Goal: Check status: Check status

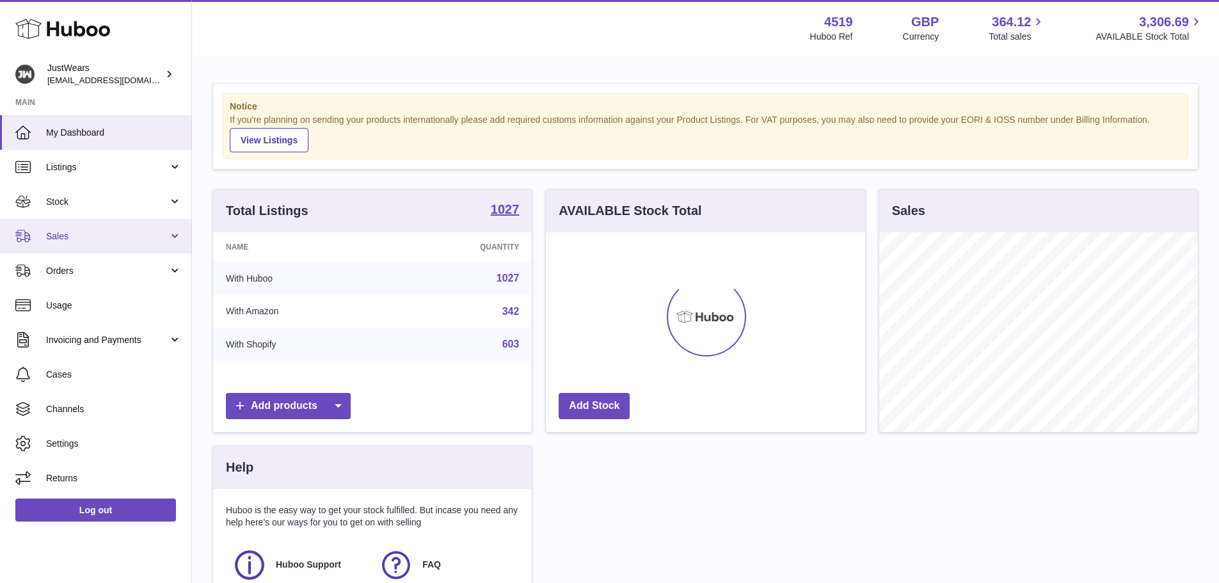
scroll to position [200, 319]
click at [100, 236] on span "Sales" at bounding box center [107, 236] width 122 height 12
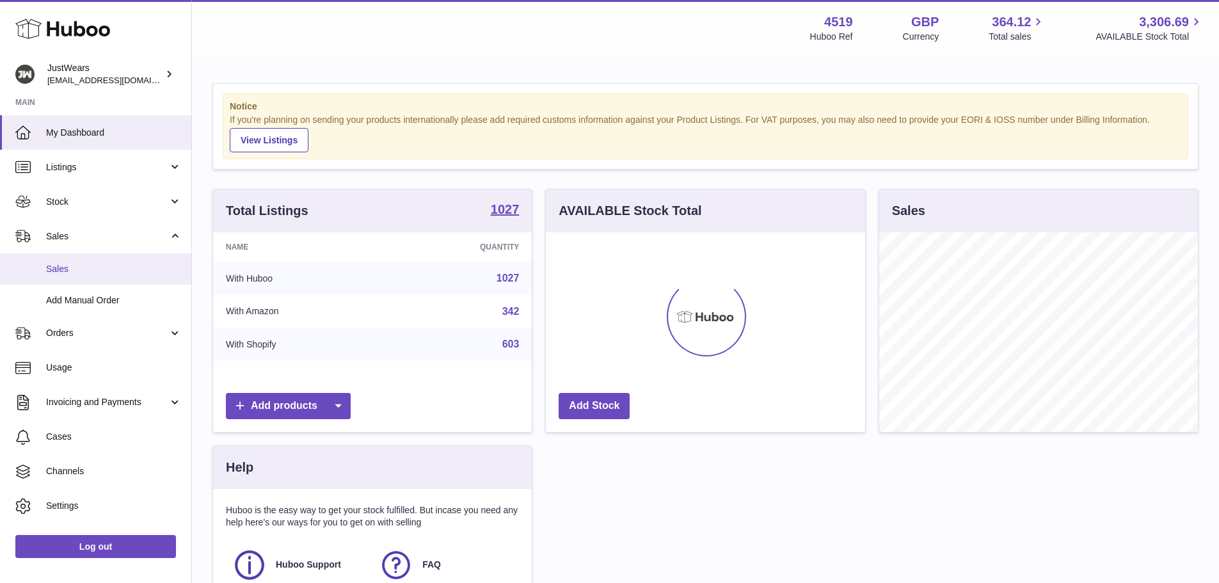
click at [73, 282] on link "Sales" at bounding box center [95, 268] width 191 height 31
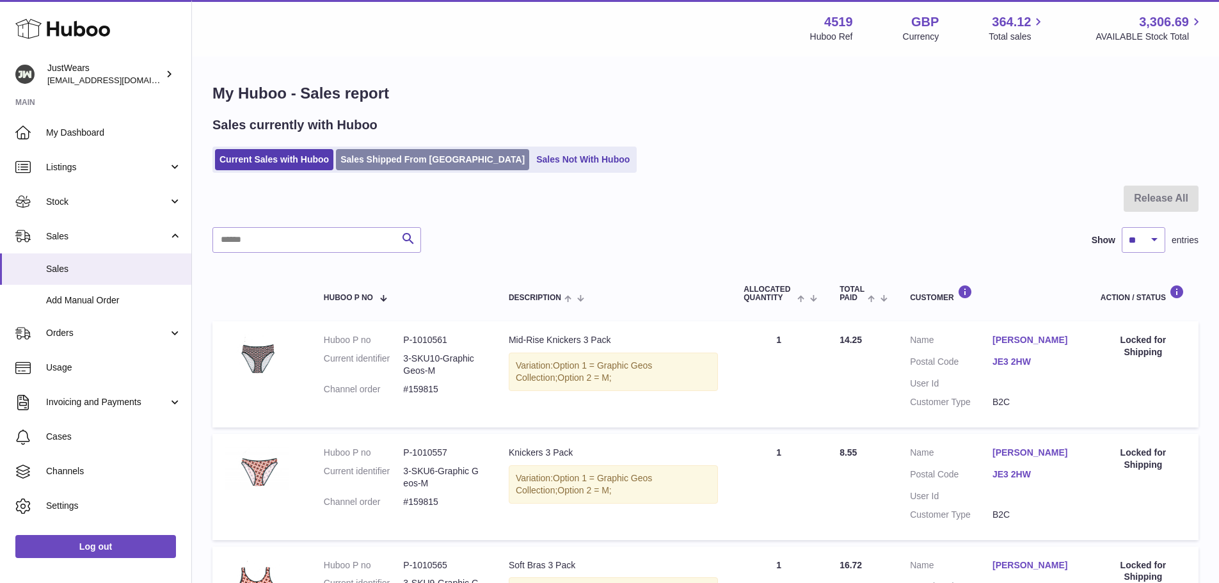
click at [367, 151] on link "Sales Shipped From Huboo" at bounding box center [432, 159] width 193 height 21
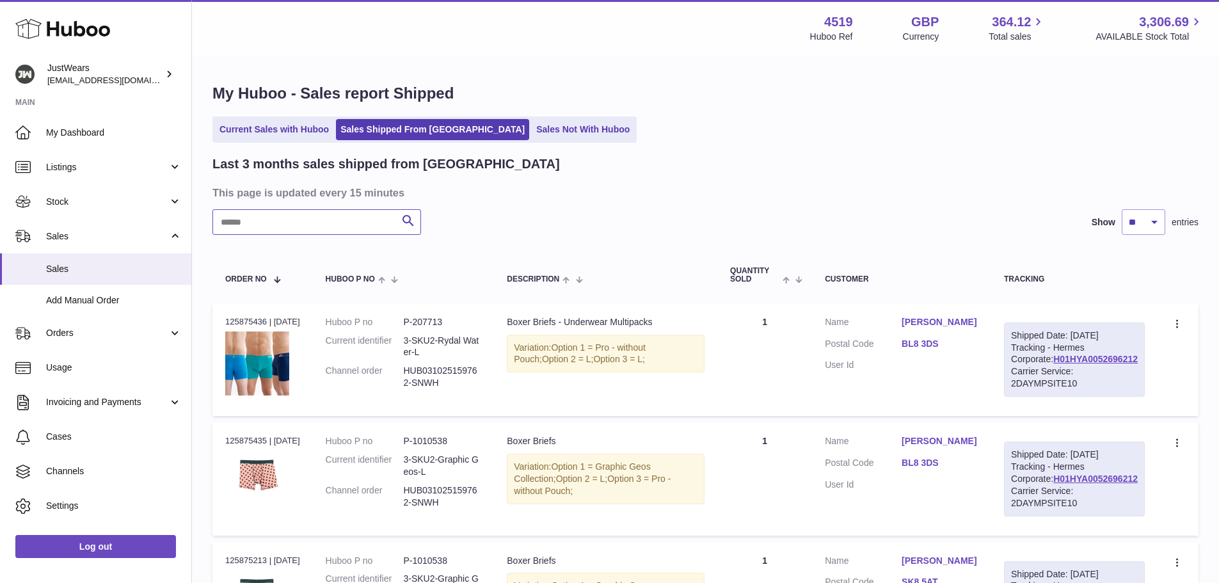
click at [345, 212] on input "text" at bounding box center [316, 222] width 209 height 26
paste input "*******"
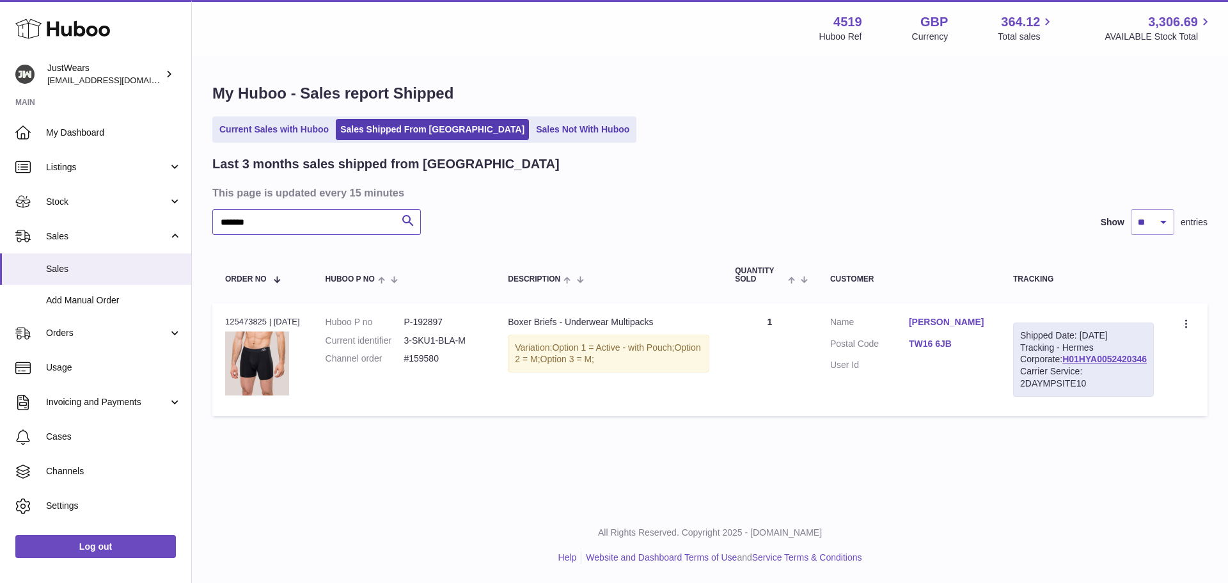
type input "*******"
drag, startPoint x: 487, startPoint y: 342, endPoint x: 418, endPoint y: 344, distance: 68.5
click at [418, 344] on dd "3-SKU1-BLA-M" at bounding box center [443, 341] width 79 height 12
copy dd "3-SKU1-BLA-M"
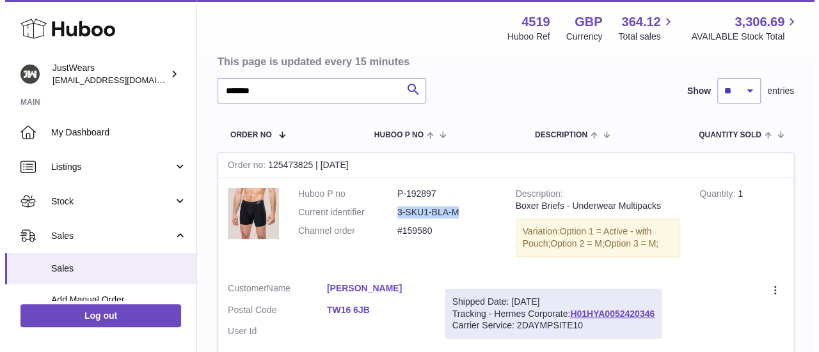
scroll to position [159, 0]
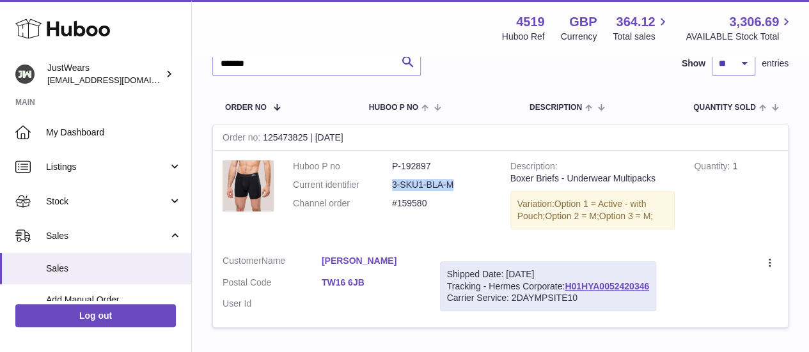
click at [349, 265] on link "[PERSON_NAME]" at bounding box center [371, 261] width 99 height 12
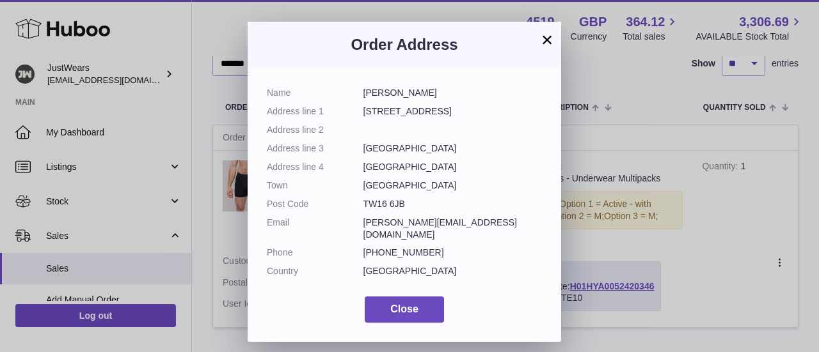
drag, startPoint x: 362, startPoint y: 92, endPoint x: 427, endPoint y: 208, distance: 132.9
click at [427, 208] on dl "Name [PERSON_NAME] Address line [STREET_ADDRESS] Address line 2 Address line 3 …" at bounding box center [404, 185] width 275 height 197
copy dl "[PERSON_NAME] Address line [STREET_ADDRESS] Address line 2 Address line [GEOGRA…"
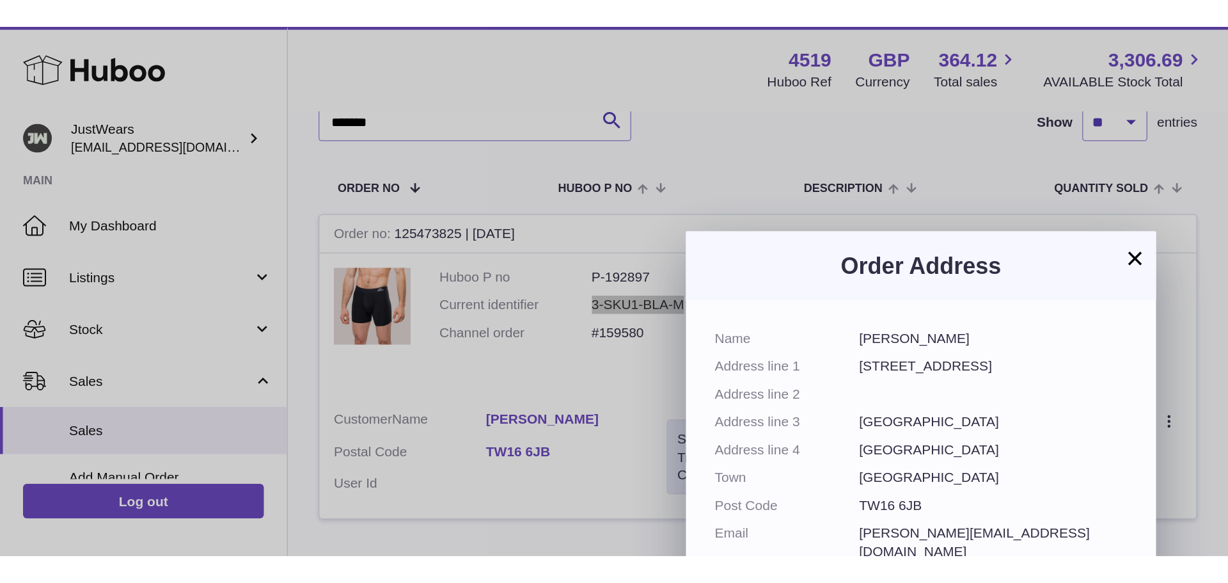
scroll to position [0, 0]
